Goal: Navigation & Orientation: Understand site structure

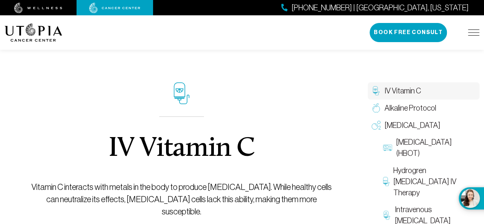
click at [472, 33] on img at bounding box center [473, 32] width 11 height 6
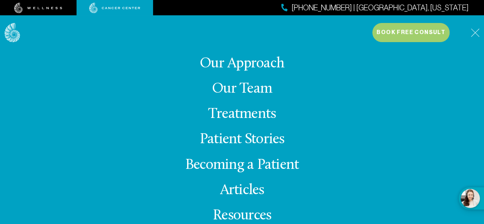
click at [242, 87] on link "Our Team" at bounding box center [242, 88] width 60 height 15
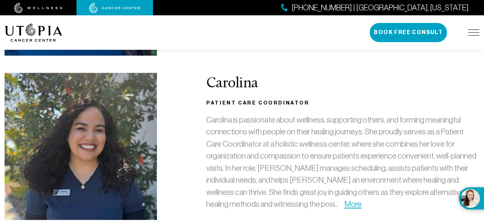
scroll to position [1798, 0]
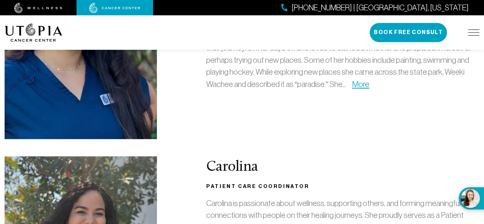
click at [471, 31] on img at bounding box center [473, 32] width 11 height 6
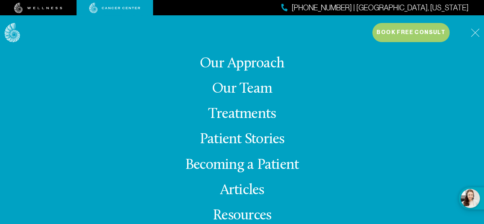
click at [256, 115] on link "Treatments" at bounding box center [242, 114] width 68 height 15
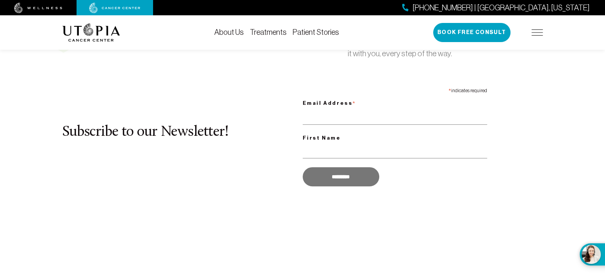
scroll to position [717, 0]
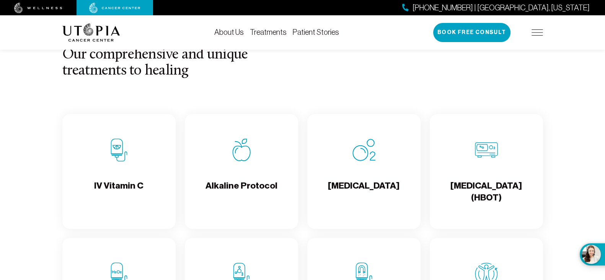
click at [484, 37] on div "[PHONE_NUMBER] | [GEOGRAPHIC_DATA], [US_STATE] Book Free Consult" at bounding box center [488, 32] width 110 height 19
click at [484, 32] on img at bounding box center [536, 32] width 11 height 6
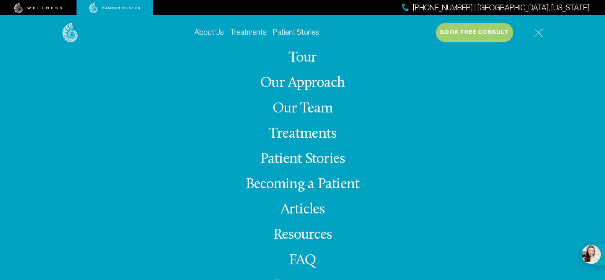
scroll to position [16, 0]
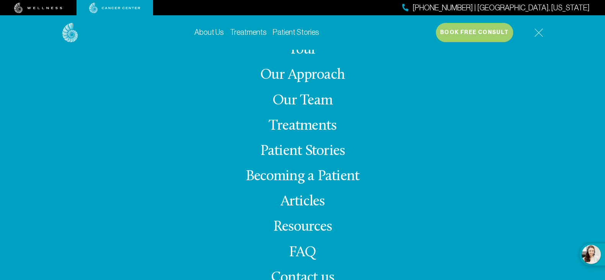
click at [319, 145] on link "Patient Stories" at bounding box center [302, 151] width 85 height 15
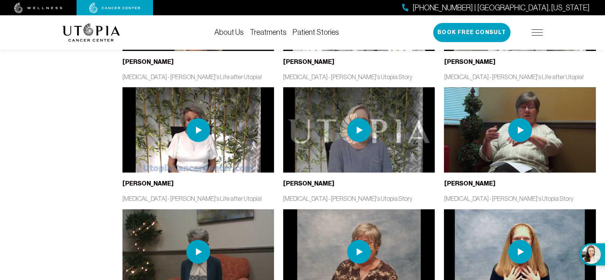
scroll to position [430, 0]
